Goal: Information Seeking & Learning: Learn about a topic

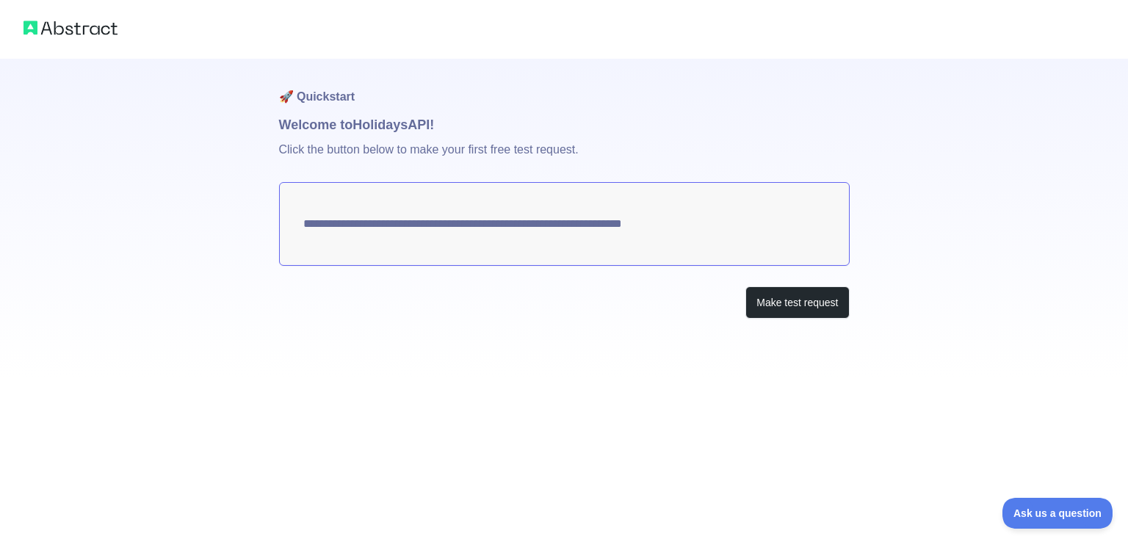
click at [743, 227] on textarea "**********" at bounding box center [564, 224] width 570 height 84
click at [792, 303] on button "Make test request" at bounding box center [797, 302] width 104 height 33
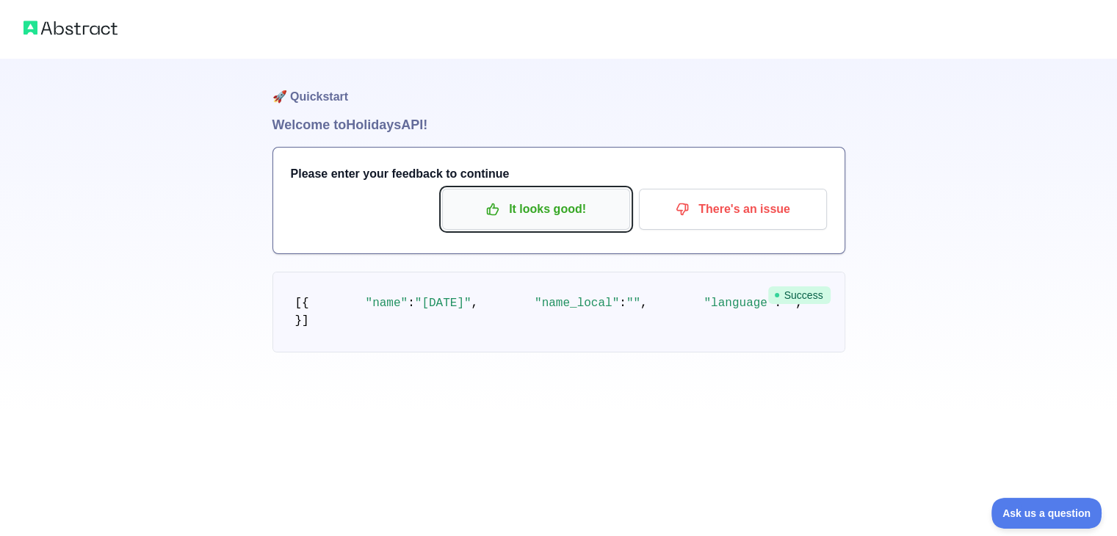
click at [558, 211] on p "It looks good!" at bounding box center [536, 209] width 166 height 25
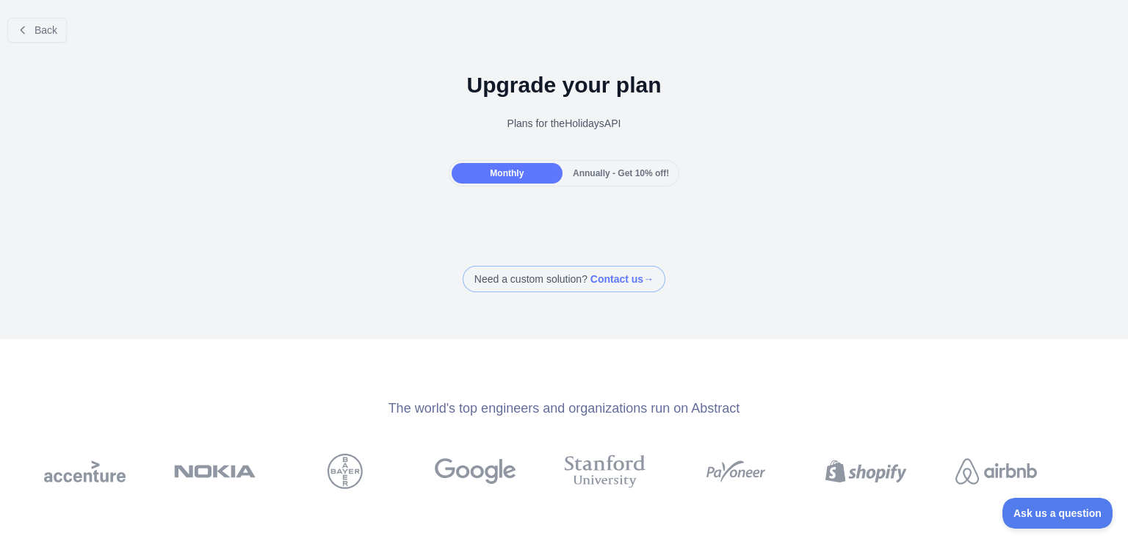
click at [567, 277] on span at bounding box center [563, 279] width 203 height 26
click at [805, 293] on div "Back Upgrade your plan Plans for the Holidays API Monthly Annually - Get 10% of…" at bounding box center [564, 268] width 1128 height 536
click at [494, 181] on div "Monthly" at bounding box center [506, 173] width 111 height 21
click at [565, 174] on div "Annually - Get 10% off!" at bounding box center [620, 173] width 111 height 21
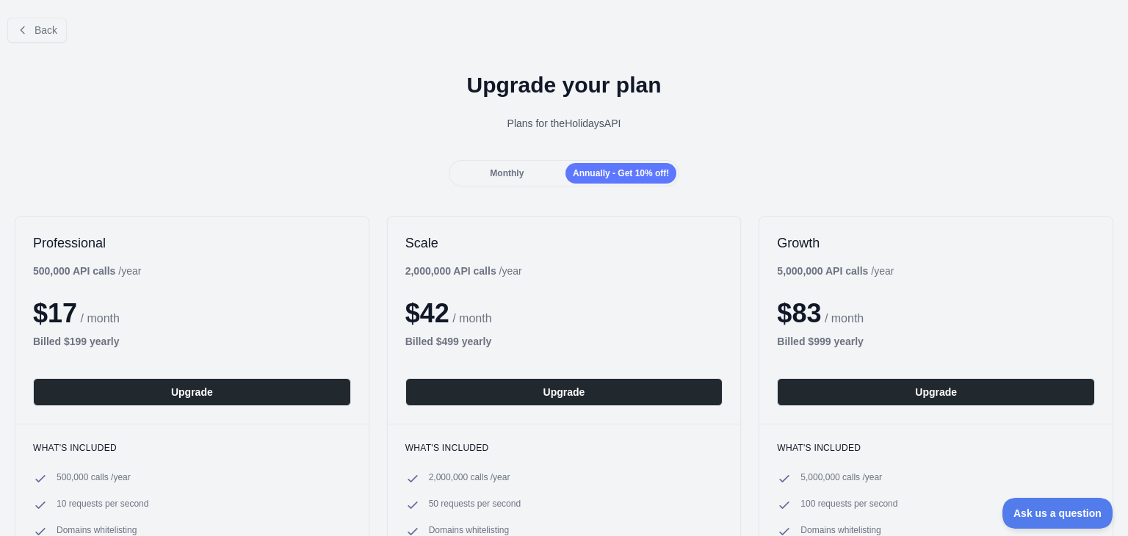
click at [520, 171] on span "Monthly" at bounding box center [507, 173] width 34 height 10
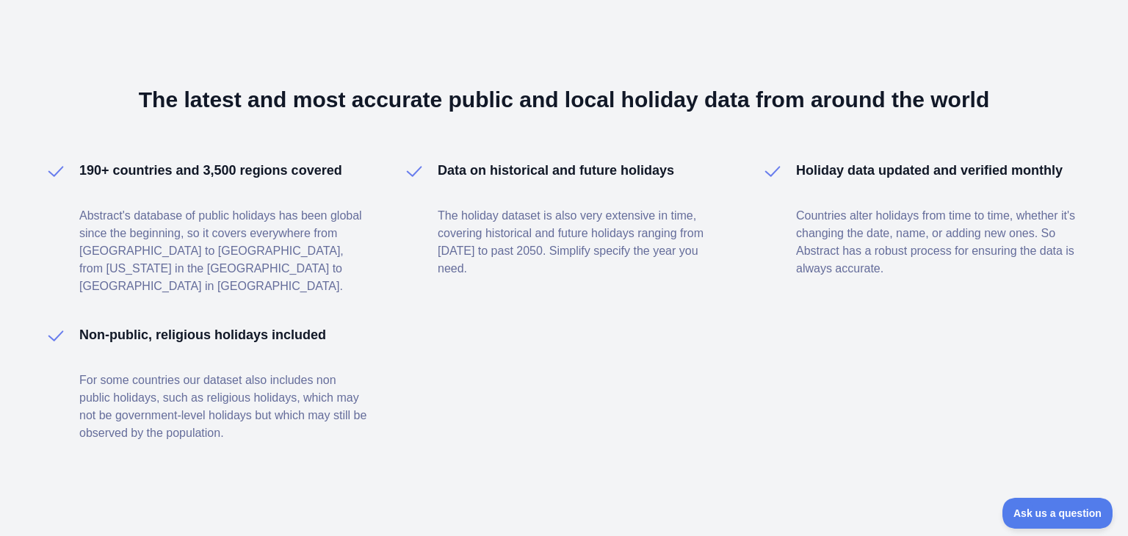
scroll to position [602, 0]
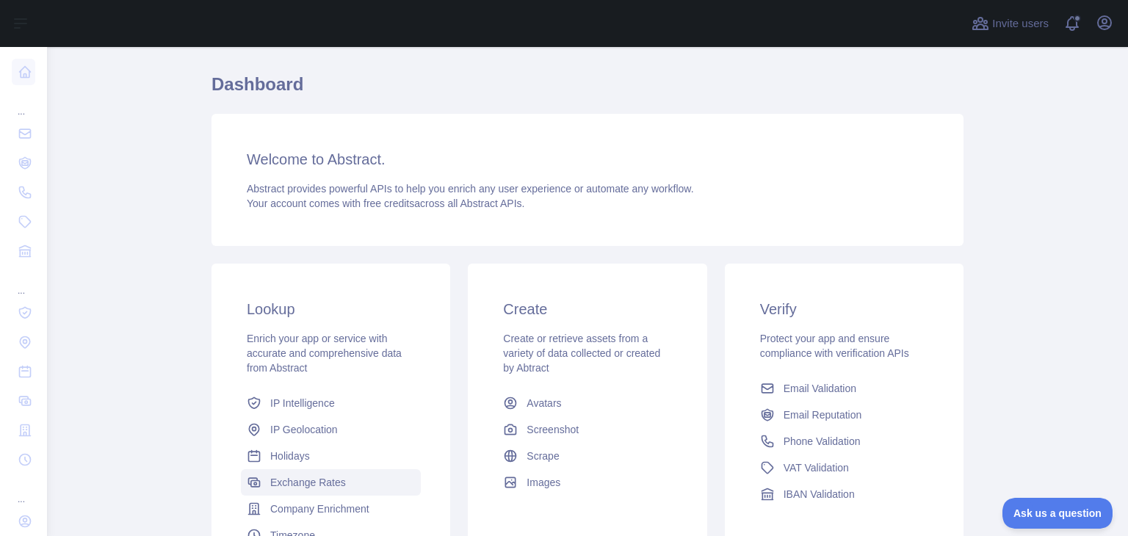
scroll to position [147, 0]
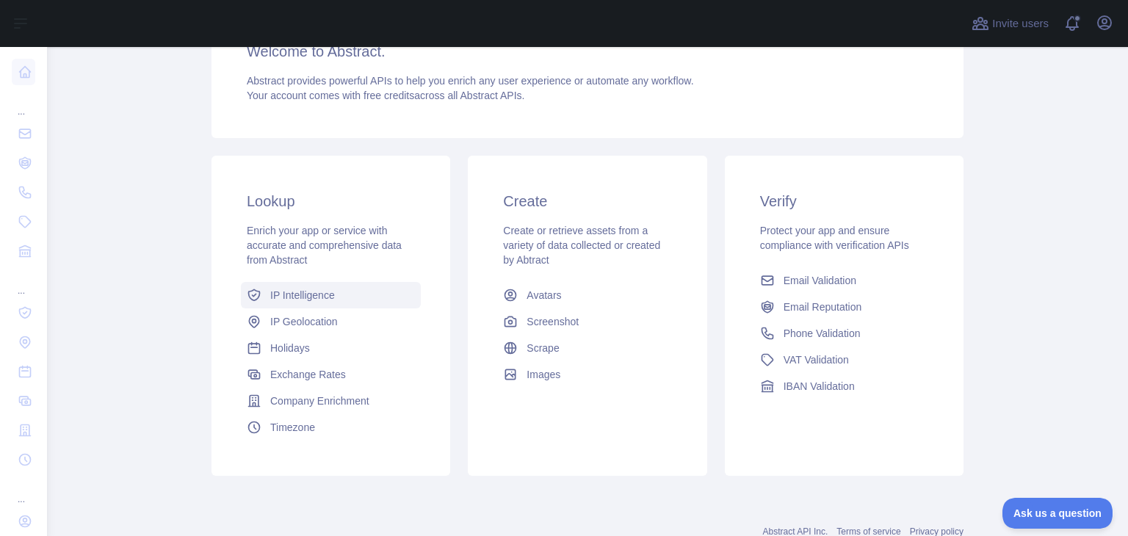
click at [300, 295] on span "IP Intelligence" at bounding box center [302, 295] width 65 height 15
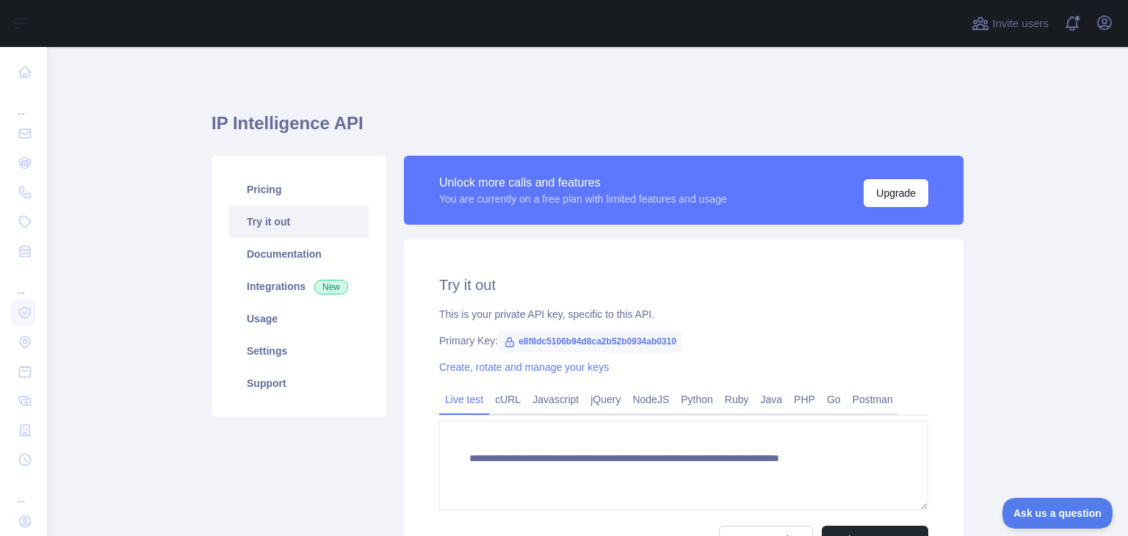
type textarea "**********"
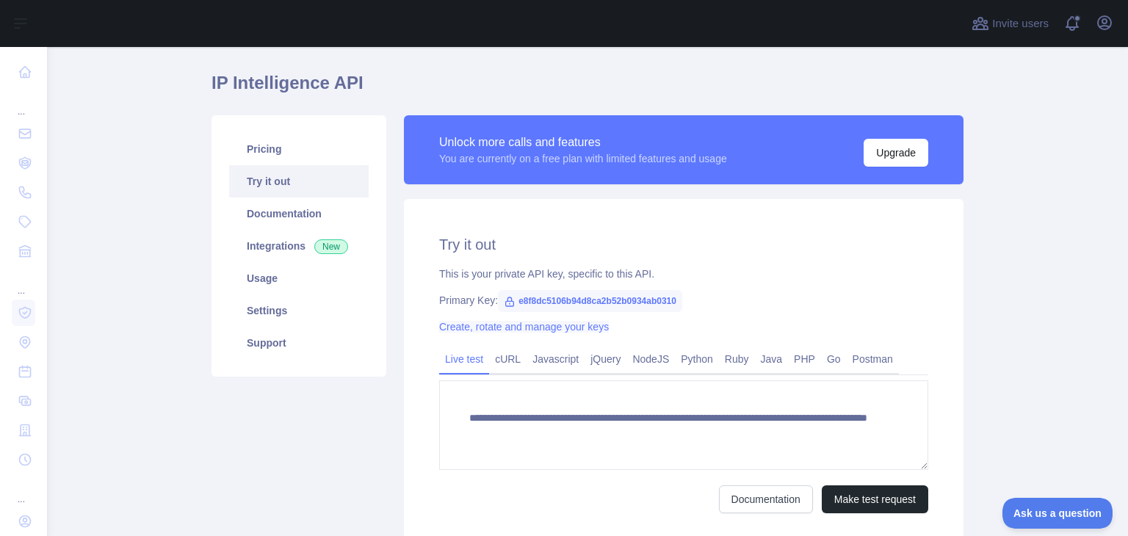
scroll to position [73, 0]
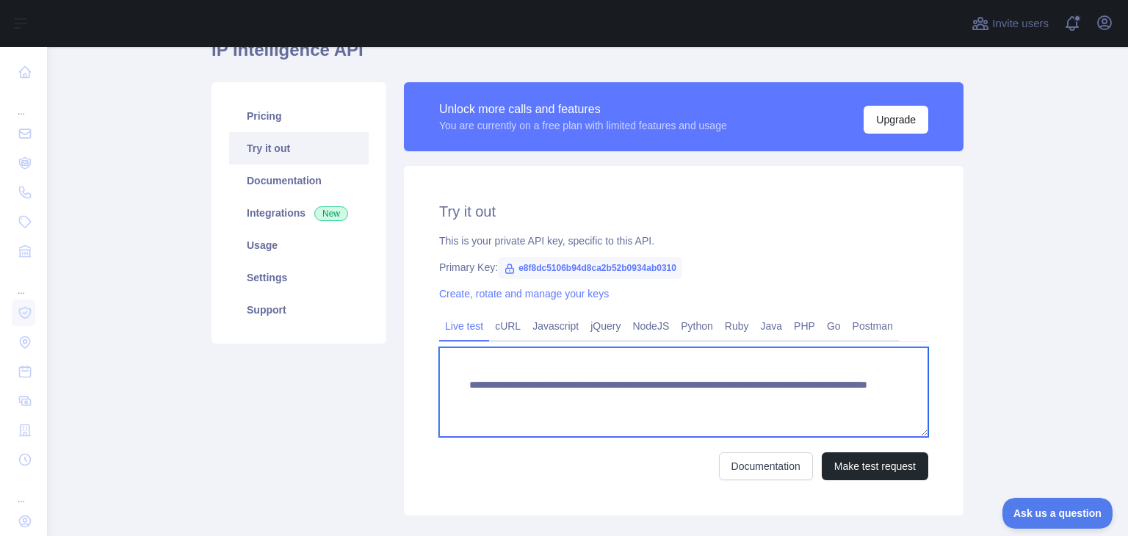
drag, startPoint x: 505, startPoint y: 400, endPoint x: 680, endPoint y: 410, distance: 175.0
click at [680, 410] on textarea "**********" at bounding box center [683, 392] width 489 height 90
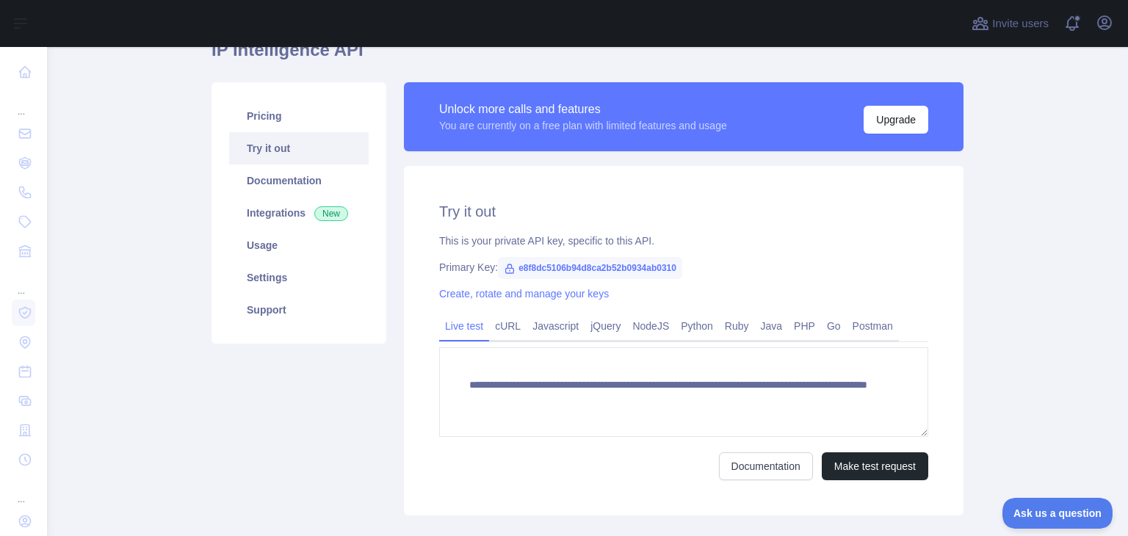
click at [786, 287] on div "Create, rotate and manage your keys" at bounding box center [683, 293] width 489 height 15
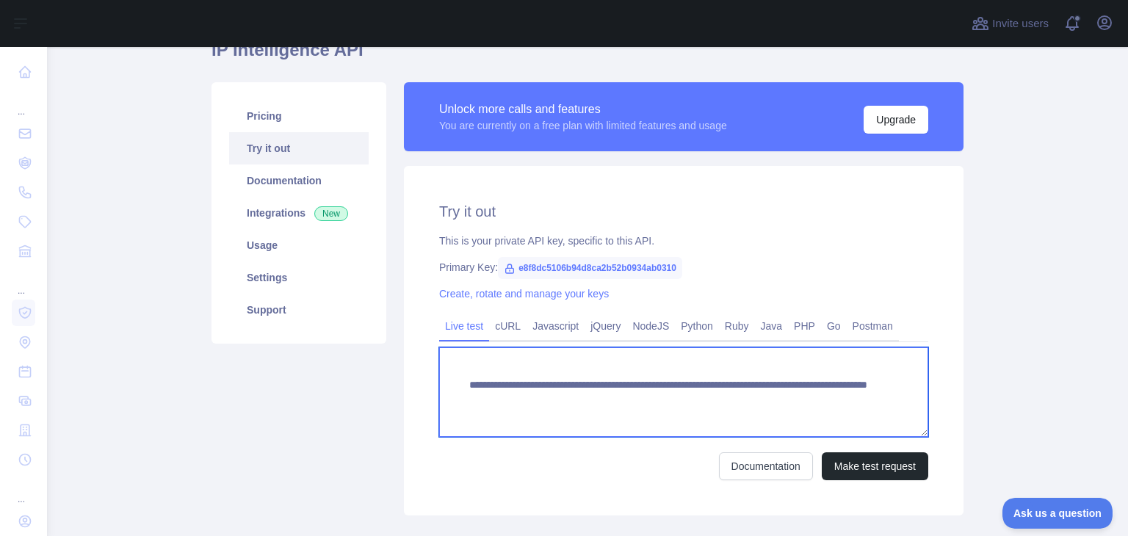
drag, startPoint x: 825, startPoint y: 400, endPoint x: 404, endPoint y: 369, distance: 422.6
click at [404, 369] on div "**********" at bounding box center [683, 340] width 559 height 349
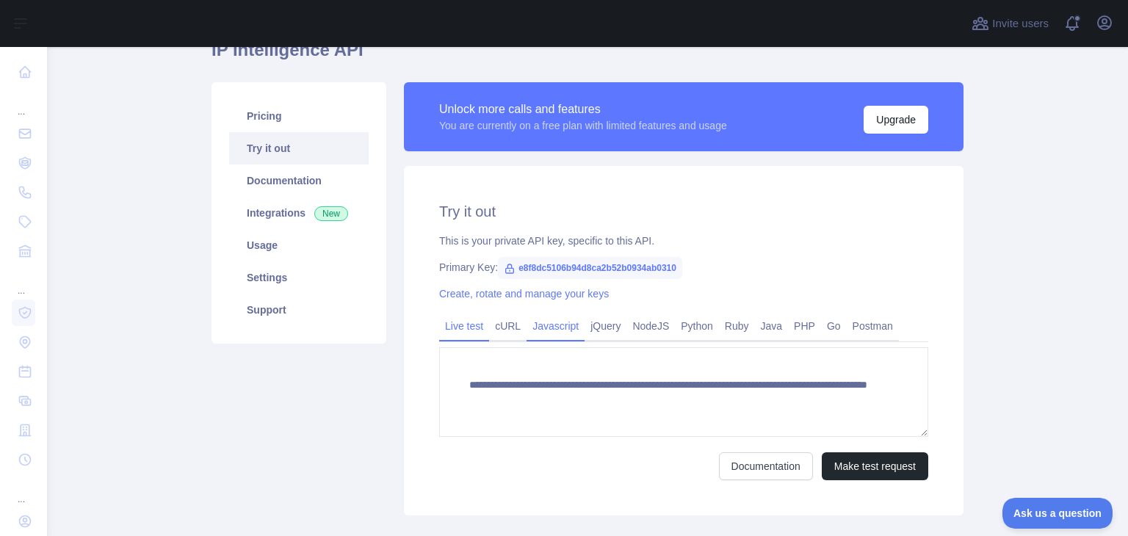
click at [534, 330] on link "Javascript" at bounding box center [555, 325] width 58 height 23
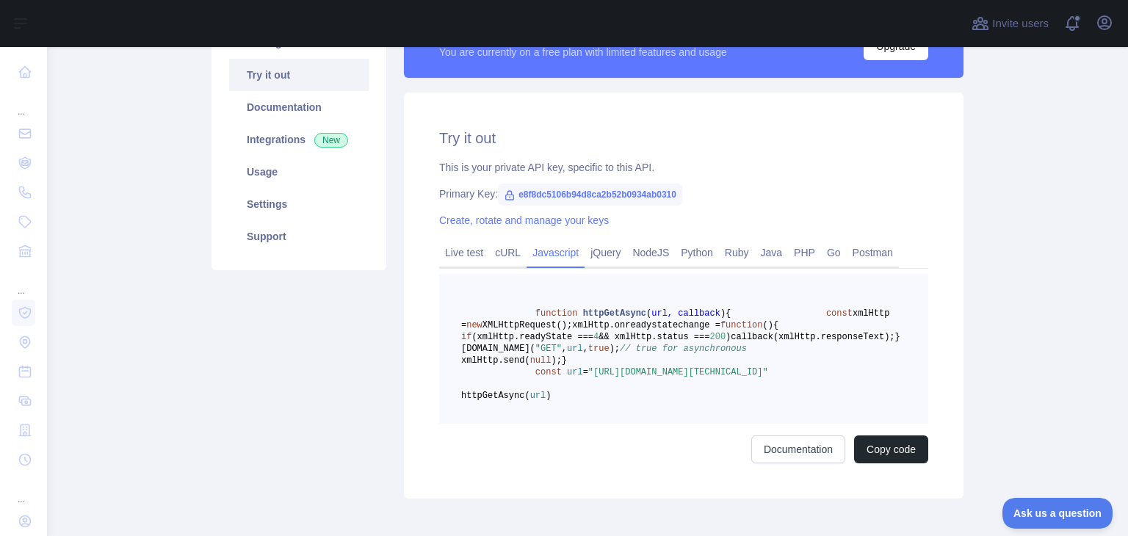
scroll to position [220, 0]
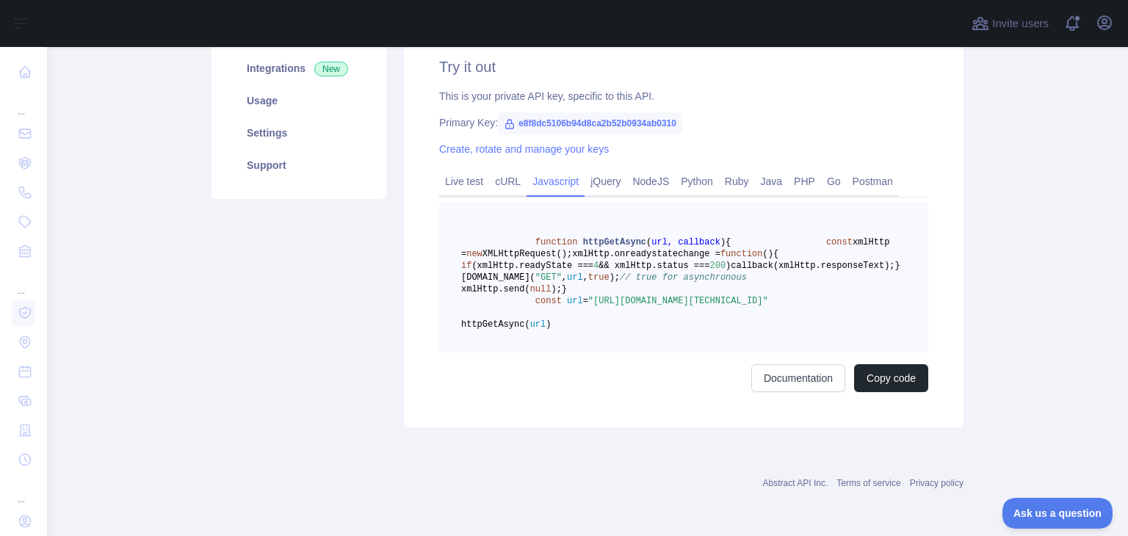
drag, startPoint x: 796, startPoint y: 375, endPoint x: 522, endPoint y: 356, distance: 275.2
click at [522, 352] on pre "function httpGetAsync ( url, callback ) { const xmlHttp = new XMLHttpRequest();…" at bounding box center [683, 278] width 489 height 150
click at [747, 352] on pre "function httpGetAsync ( url, callback ) { const xmlHttp = new XMLHttpRequest();…" at bounding box center [683, 278] width 489 height 150
drag, startPoint x: 766, startPoint y: 371, endPoint x: 586, endPoint y: 357, distance: 180.4
click at [588, 306] on span ""[URL][DOMAIN_NAME][TECHNICAL_ID]"" at bounding box center [678, 301] width 180 height 10
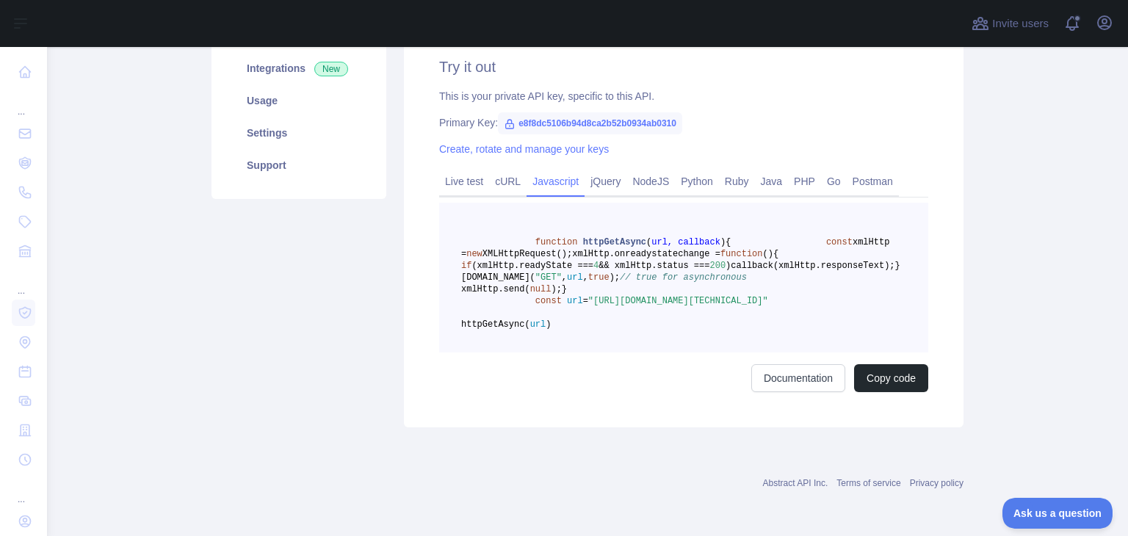
copy span "[URL][DOMAIN_NAME][TECHNICAL_ID]"
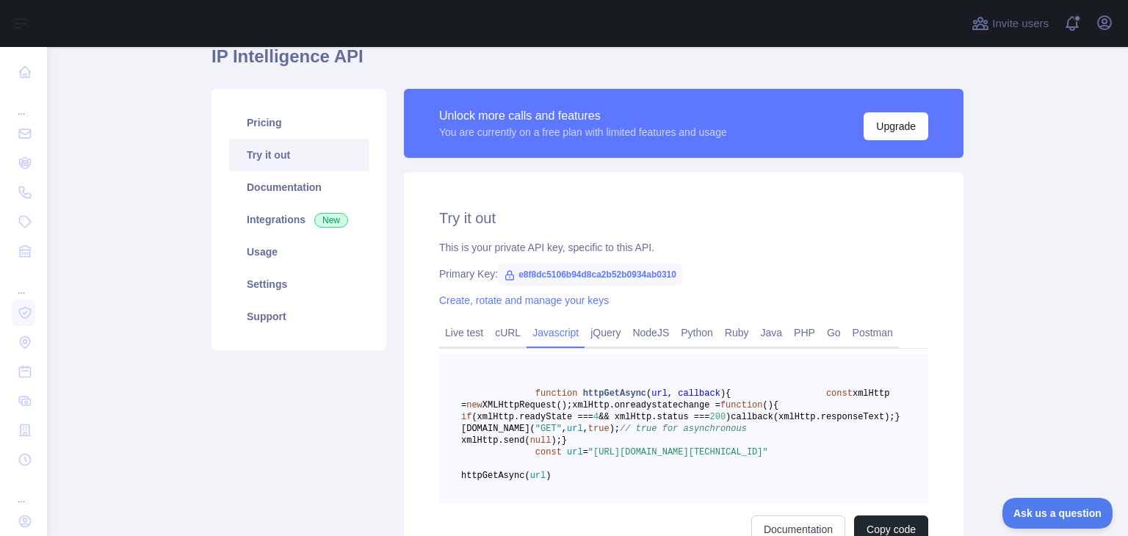
scroll to position [0, 0]
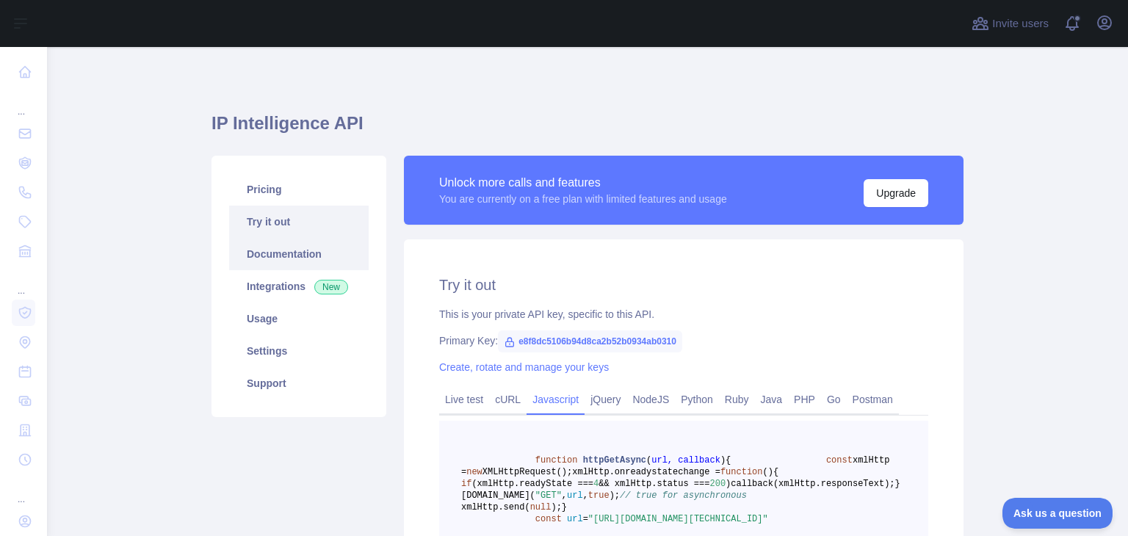
click at [247, 253] on link "Documentation" at bounding box center [298, 254] width 139 height 32
click at [284, 197] on link "Pricing" at bounding box center [298, 189] width 139 height 32
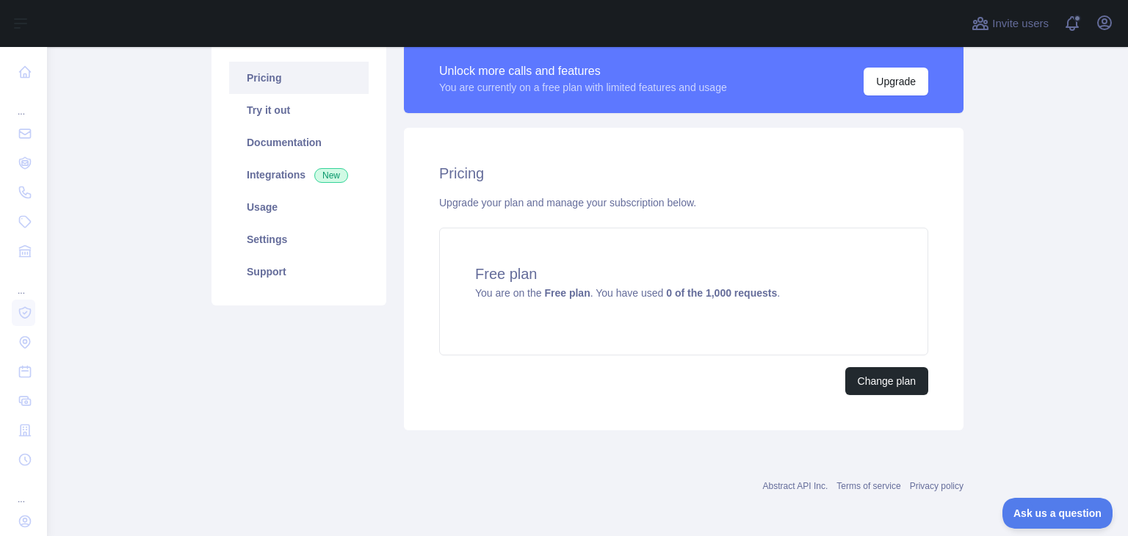
scroll to position [114, 0]
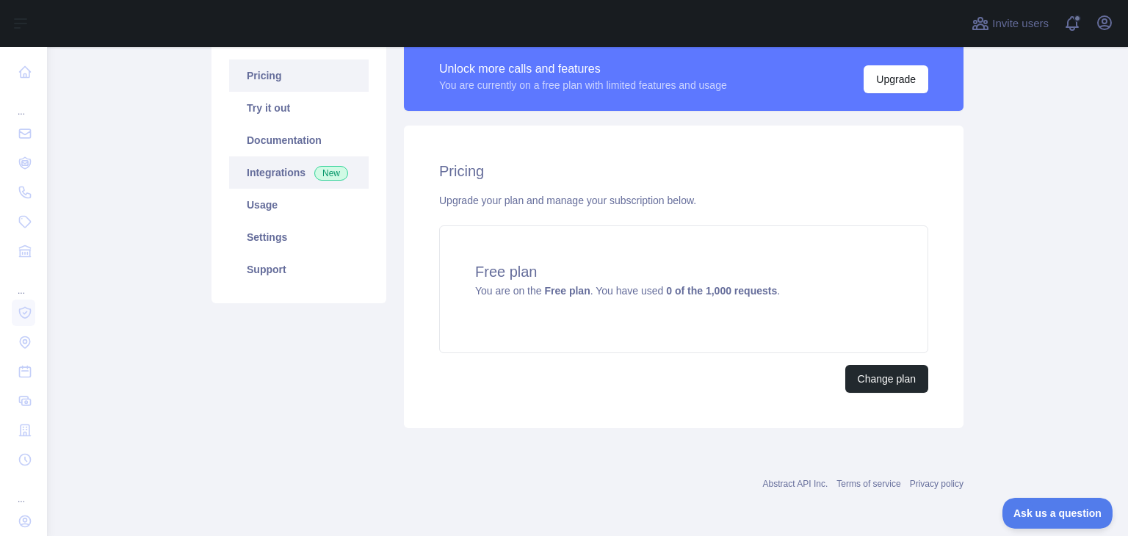
click at [261, 163] on link "Integrations New" at bounding box center [298, 172] width 139 height 32
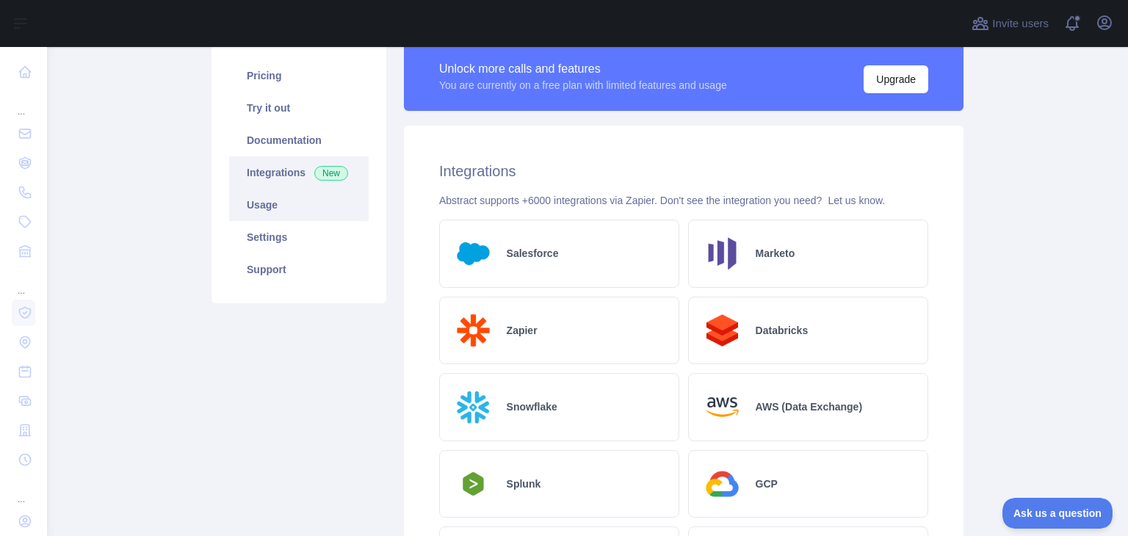
click at [261, 192] on link "Usage" at bounding box center [298, 205] width 139 height 32
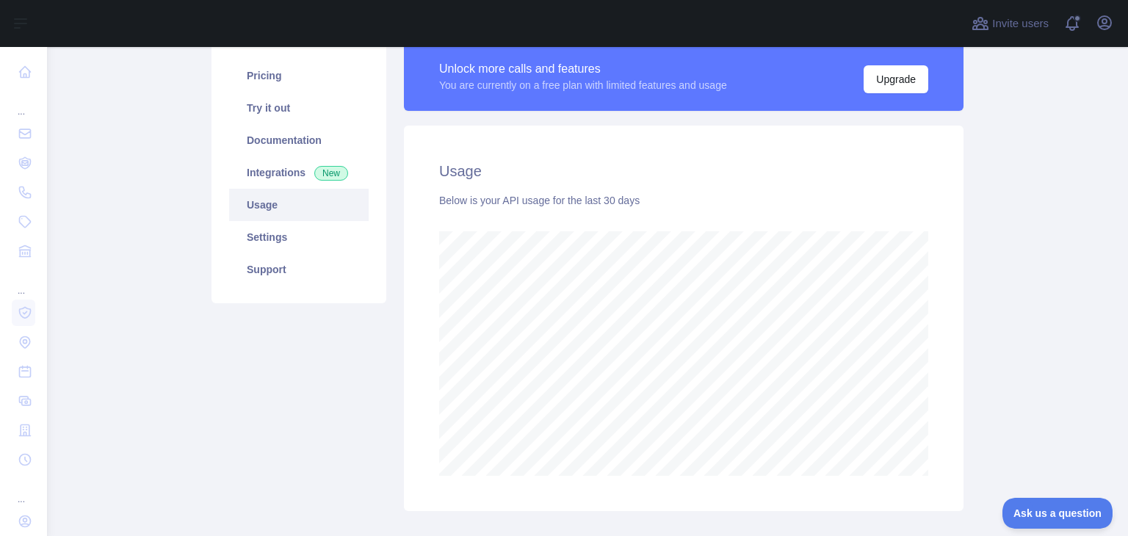
scroll to position [488, 1069]
click at [261, 227] on link "Settings" at bounding box center [298, 237] width 139 height 32
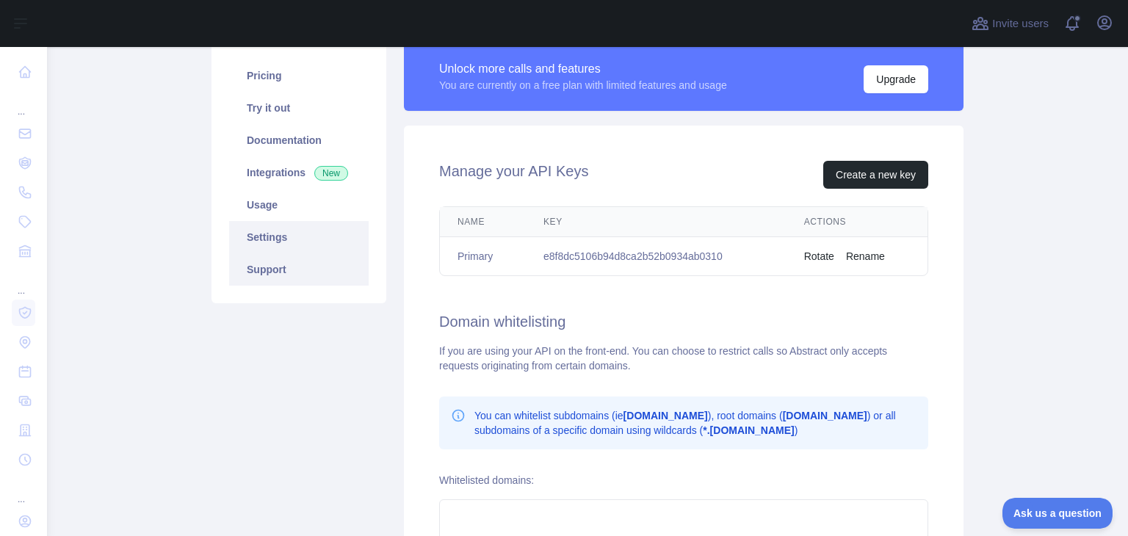
click at [267, 265] on link "Support" at bounding box center [298, 269] width 139 height 32
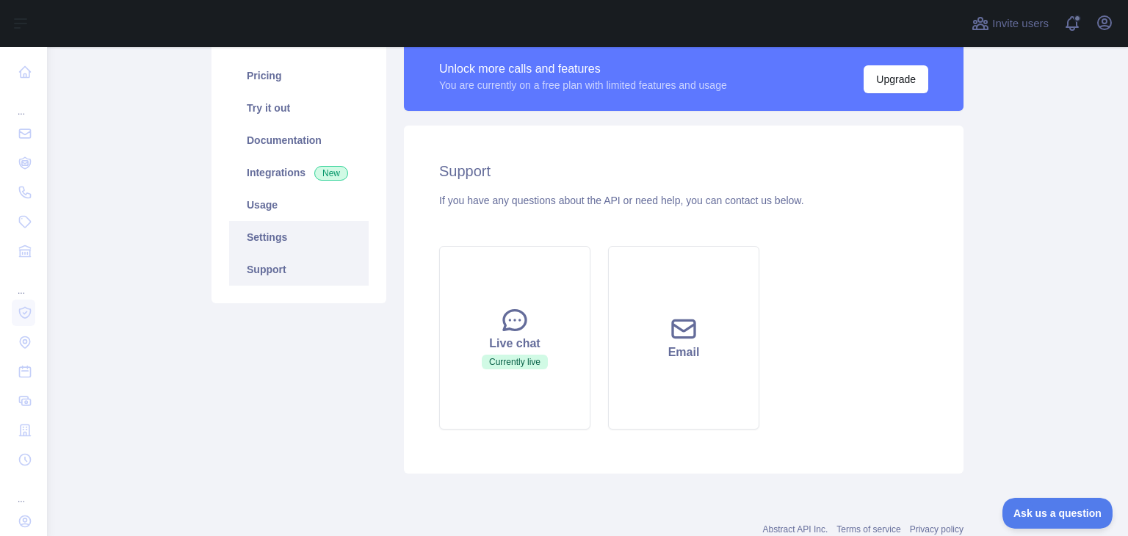
click at [267, 233] on link "Settings" at bounding box center [298, 237] width 139 height 32
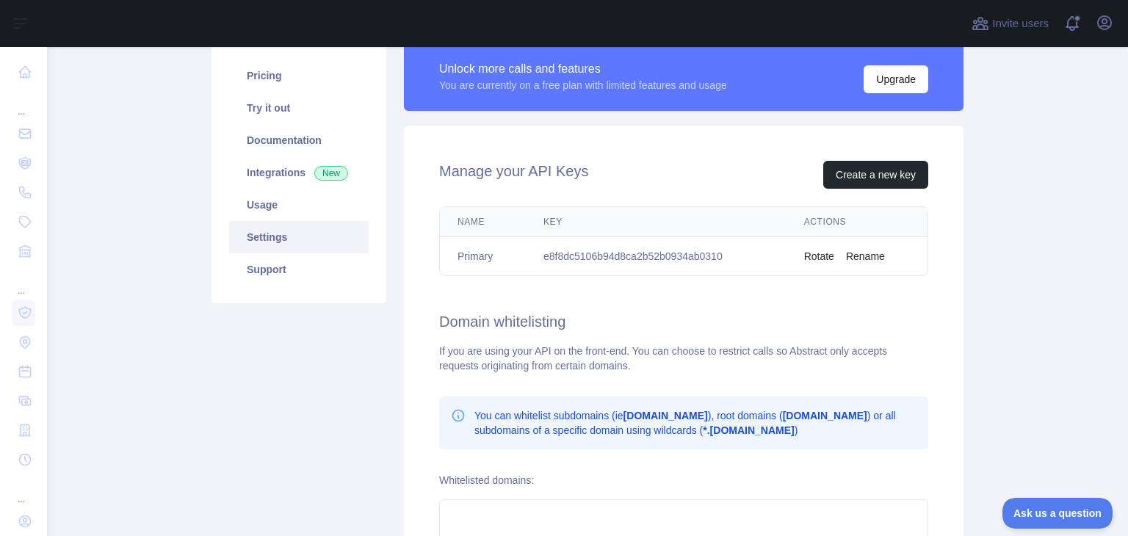
click at [561, 255] on td "e8f8dc5106b94d8ca2b52b0934ab0310" at bounding box center [656, 256] width 261 height 39
copy td "e8f8dc5106b94d8ca2b52b0934ab0310"
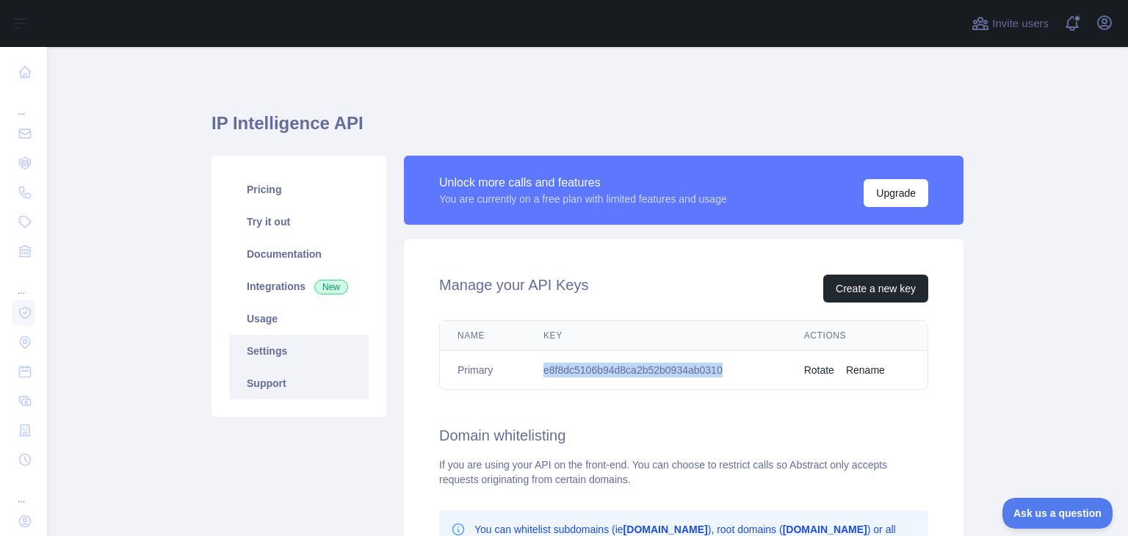
click at [267, 371] on link "Support" at bounding box center [298, 383] width 139 height 32
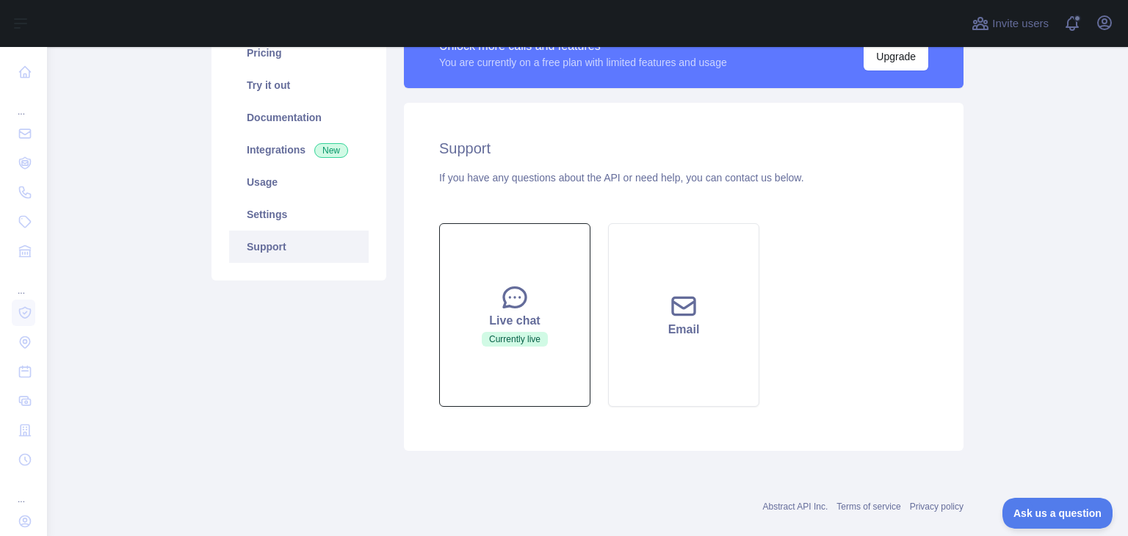
scroll to position [159, 0]
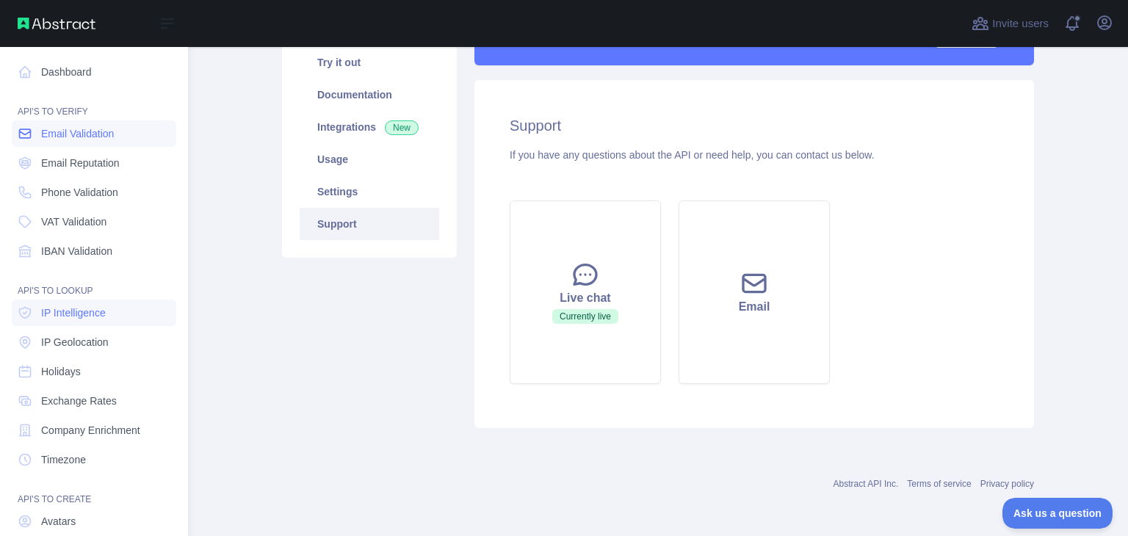
click at [61, 143] on link "Email Validation" at bounding box center [94, 133] width 164 height 26
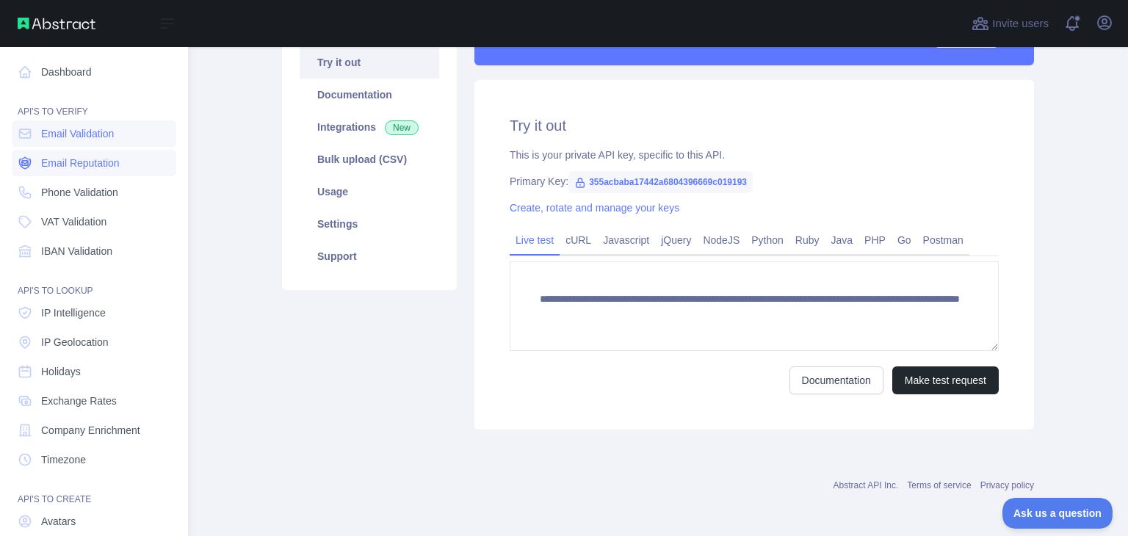
click at [56, 158] on span "Email Reputation" at bounding box center [80, 163] width 79 height 15
click at [102, 82] on link "Dashboard" at bounding box center [94, 72] width 164 height 26
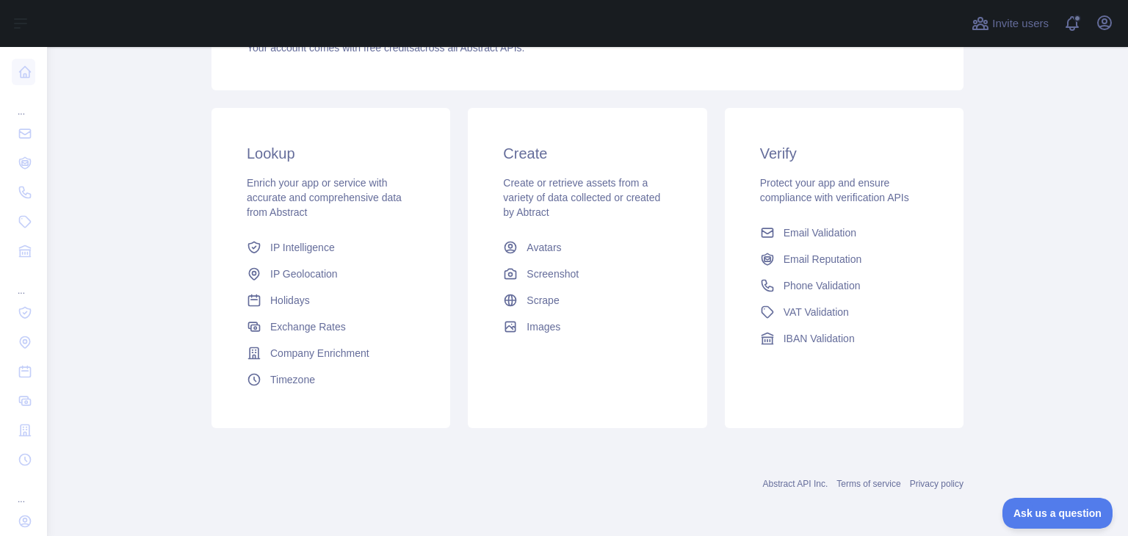
scroll to position [195, 0]
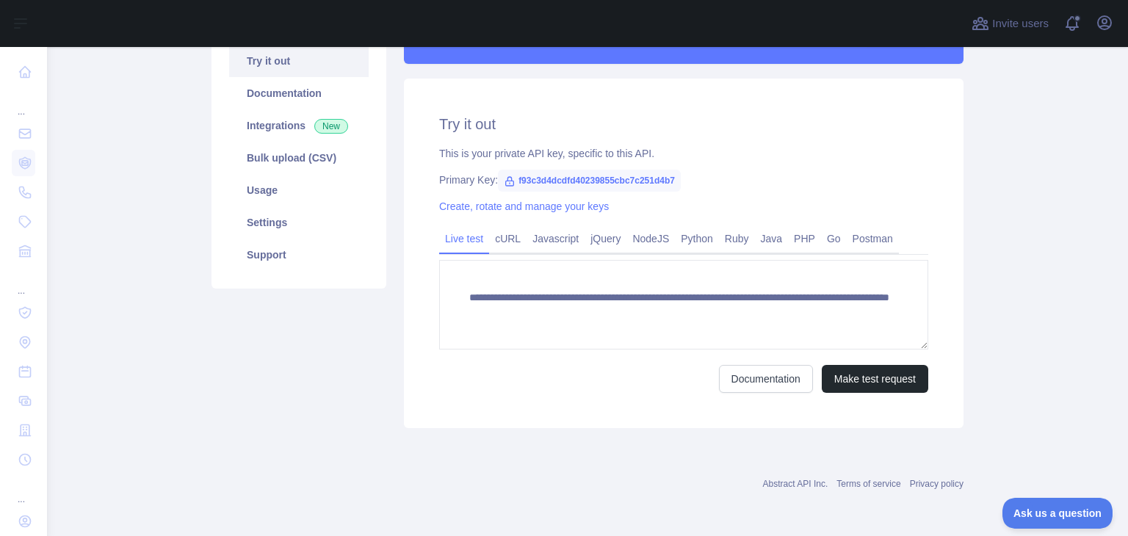
type textarea "**********"
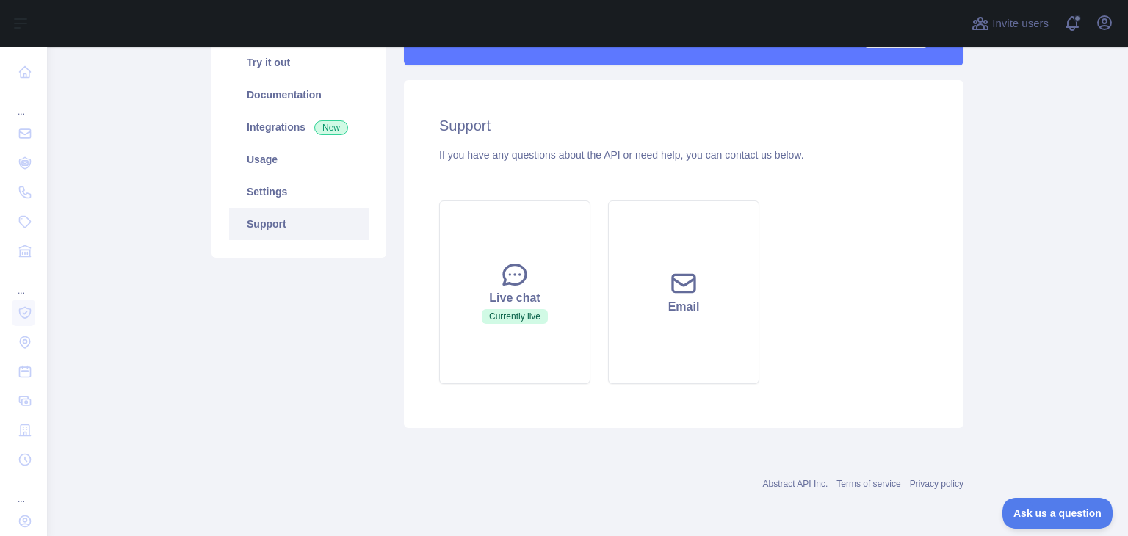
scroll to position [195, 0]
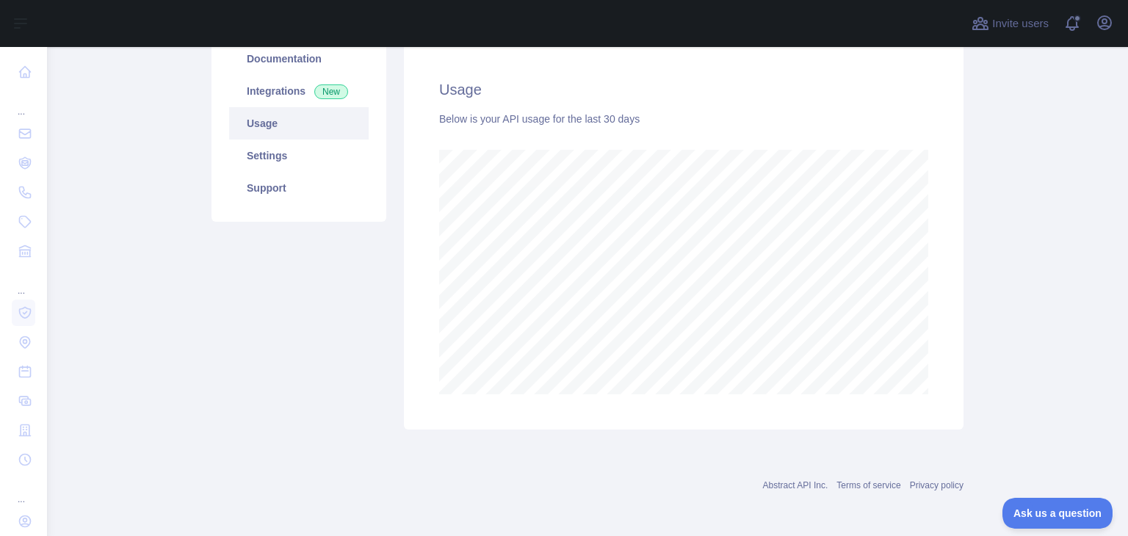
scroll to position [488, 1069]
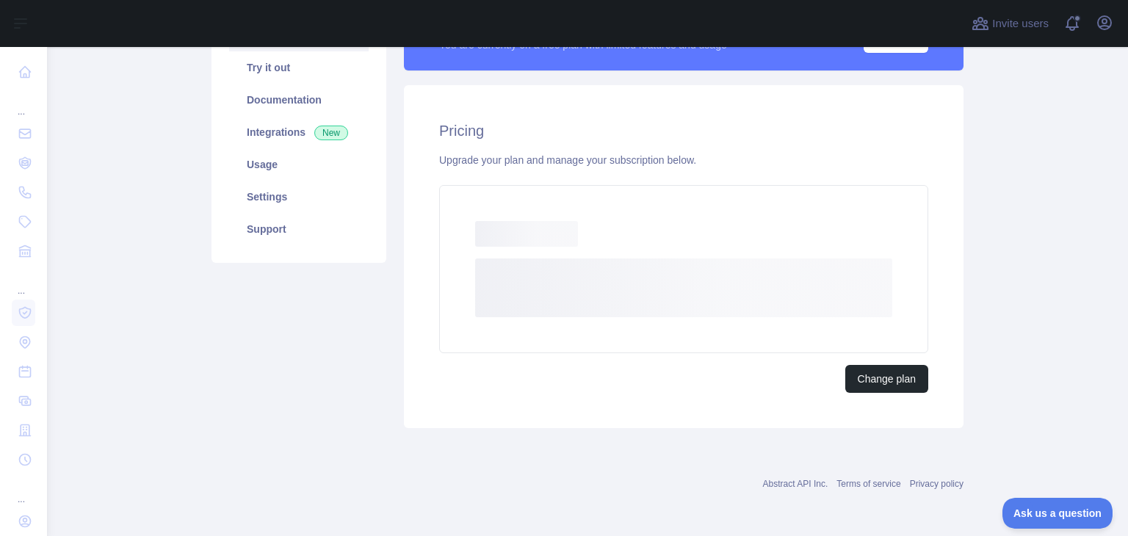
scroll to position [161, 0]
